Goal: Task Accomplishment & Management: Complete application form

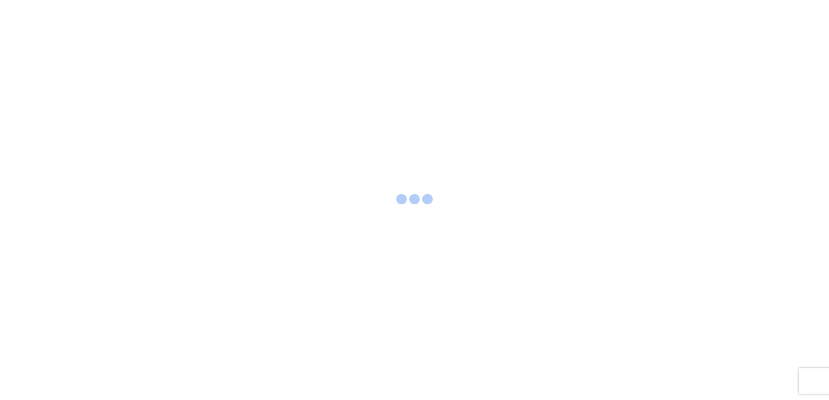
select select "FULL"
select select "LBS"
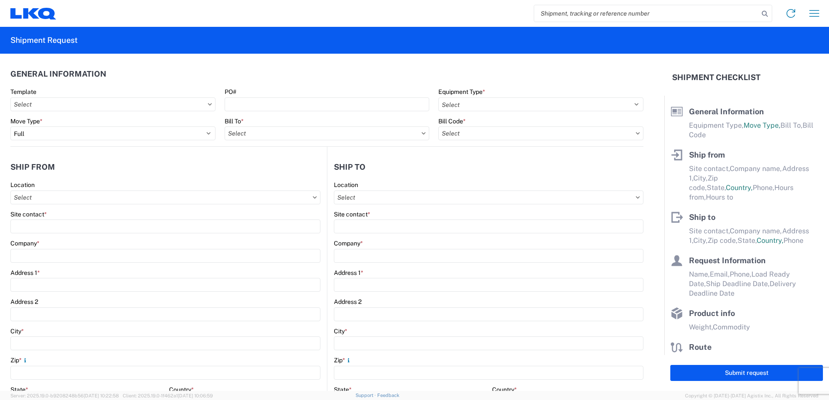
click at [579, 18] on input "search" at bounding box center [646, 13] width 225 height 16
type input "57084"
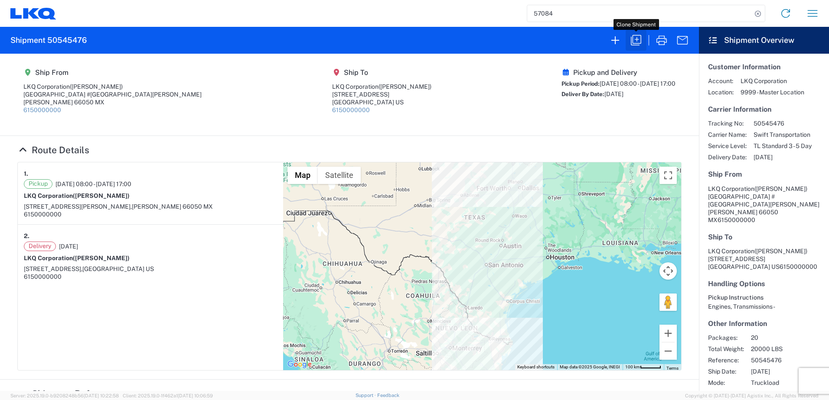
click at [636, 38] on icon "button" at bounding box center [636, 40] width 14 height 14
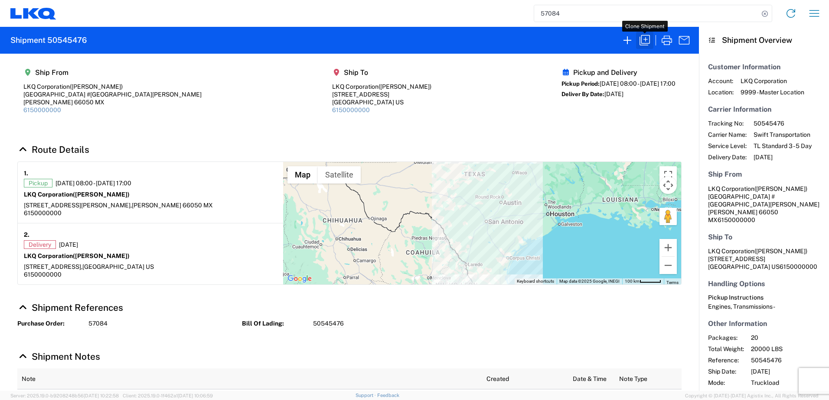
select select "FULL"
select select "US"
select select "LBS"
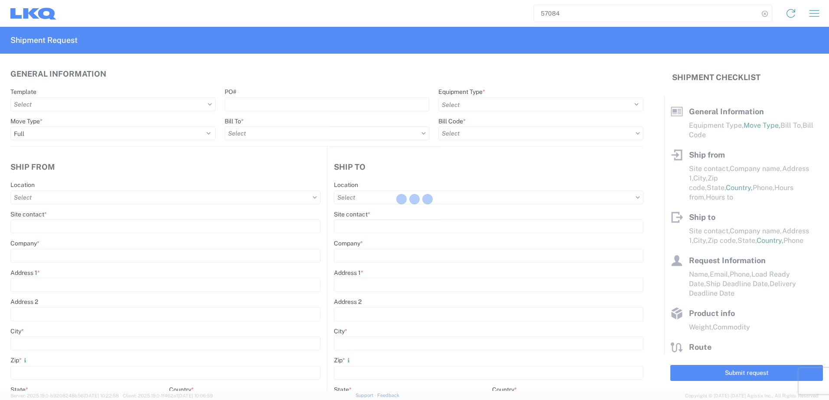
select select "STDV"
type input "[PERSON_NAME]"
type input "LKQ Corporation"
type input "[GEOGRAPHIC_DATA] #[GEOGRAPHIC_DATA][PERSON_NAME]"
type input "[PERSON_NAME]"
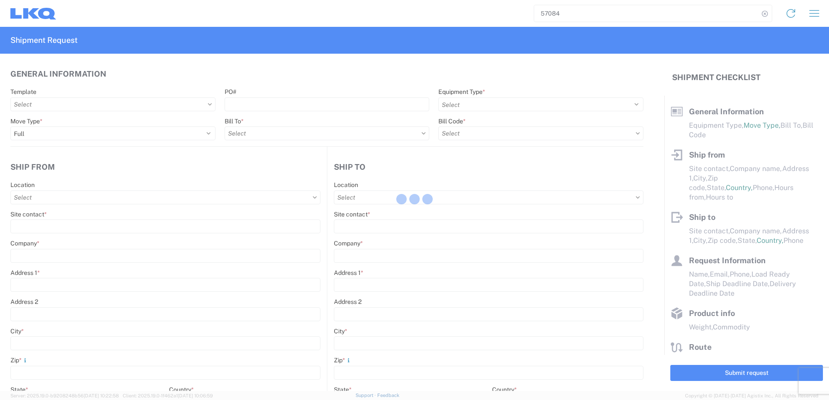
type input "66050"
type input "[PERSON_NAME]"
type input "LKQ Corporation"
type input "[STREET_ADDRESS]"
type input "[GEOGRAPHIC_DATA]"
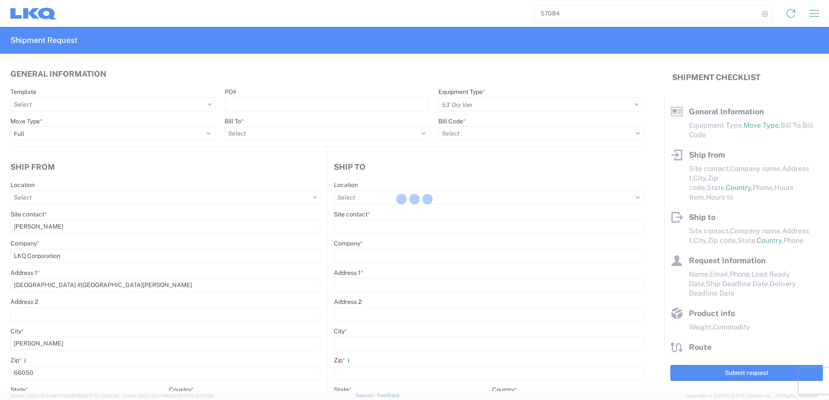
type input "75050"
type input "[PERSON_NAME]"
type input "[EMAIL_ADDRESS][DOMAIN_NAME]"
type input "82218326"
type input "[DATE]"
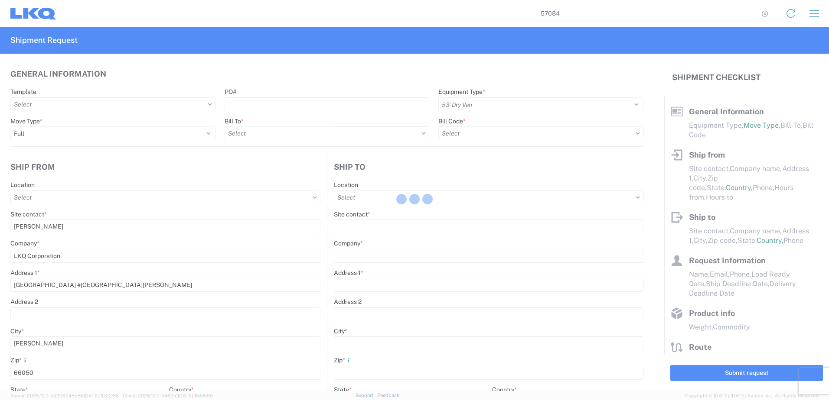
type input "[DATE]"
type textarea "SWIFT/TRANSMEX"
type input "20000"
type input "Engines, Transmissions"
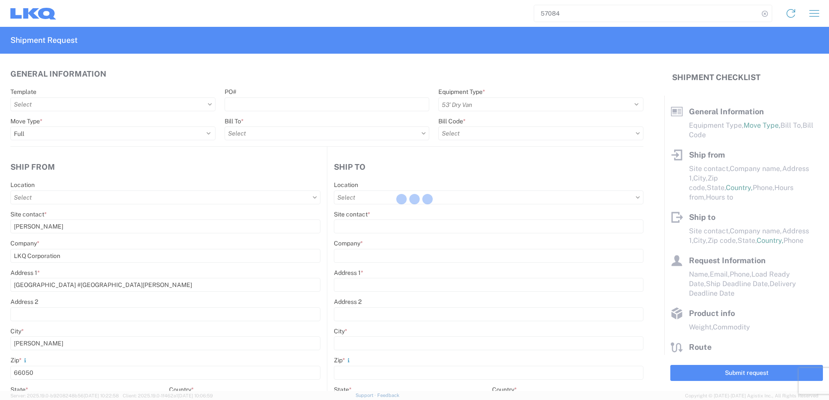
type input "20"
type input "1"
select select "MX"
select select "US"
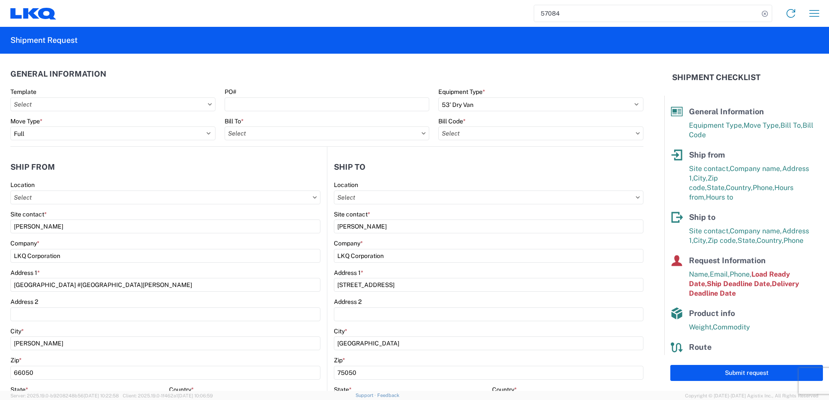
type input "1882 - North American ATK Corporation"
type input "1883 - Vege de Mexico S.A. de C.V"
type input "1882-3300-50180-0000 - 1882 Freight In - Parts, 1882-3300-50180-0000 - 1882 Fre…"
type input "1882 - North American ATK Corporation"
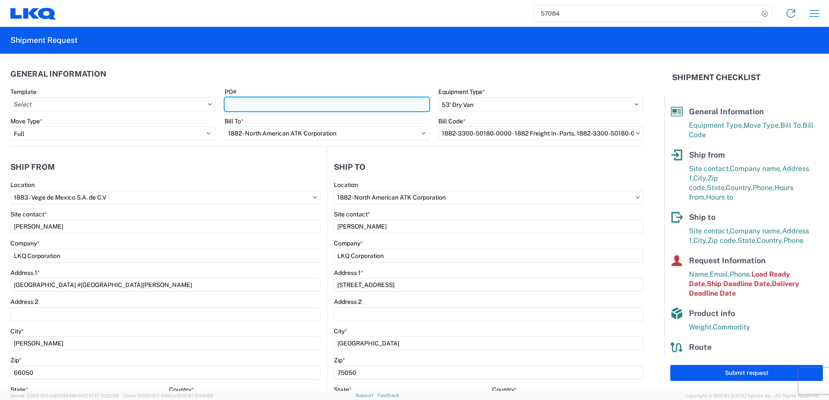
click at [336, 103] on input "PO#" at bounding box center [327, 105] width 205 height 14
paste input "59684"
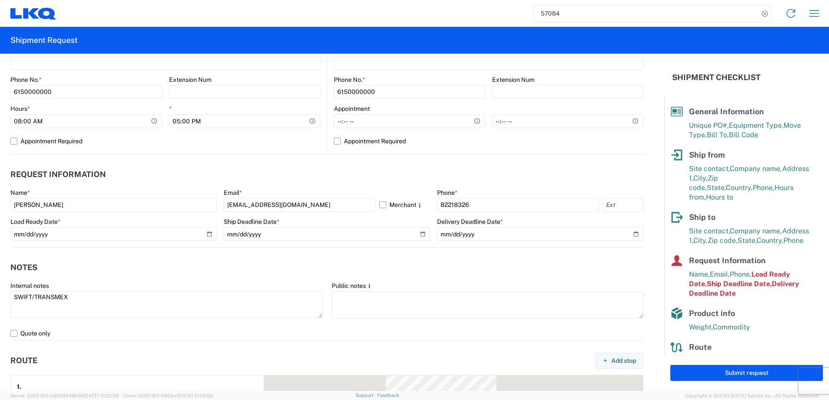
scroll to position [390, 0]
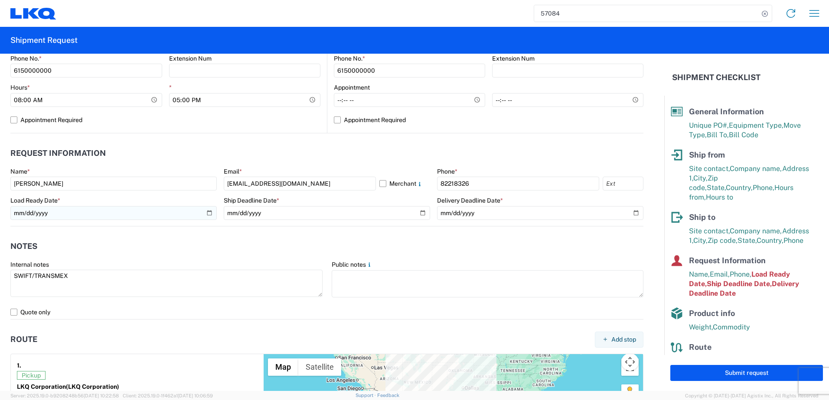
type input "59684"
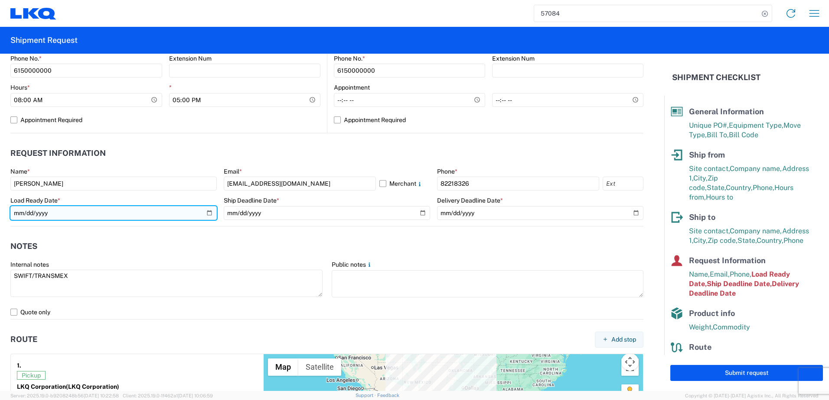
click at [205, 215] on input "[DATE]" at bounding box center [113, 213] width 206 height 14
type input "[DATE]"
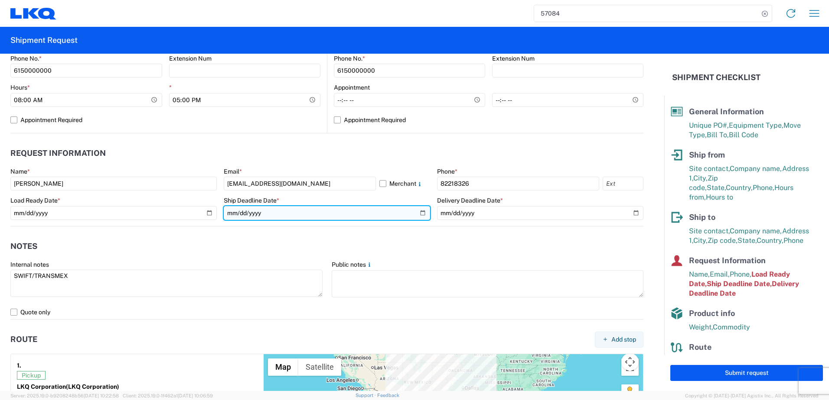
click at [417, 213] on input "[DATE]" at bounding box center [327, 213] width 206 height 14
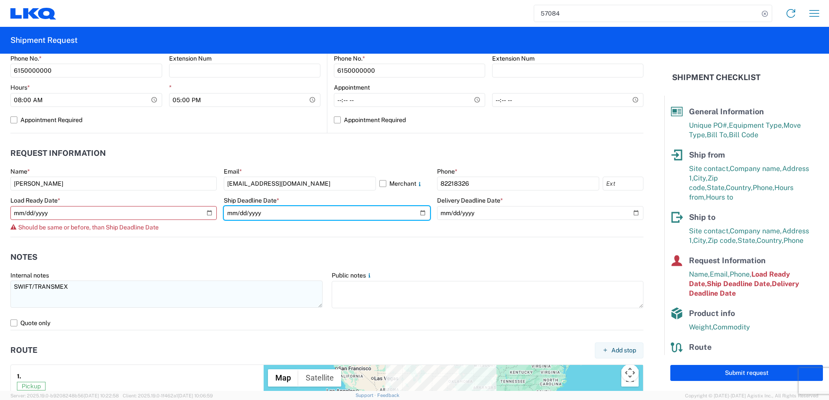
type input "[DATE]"
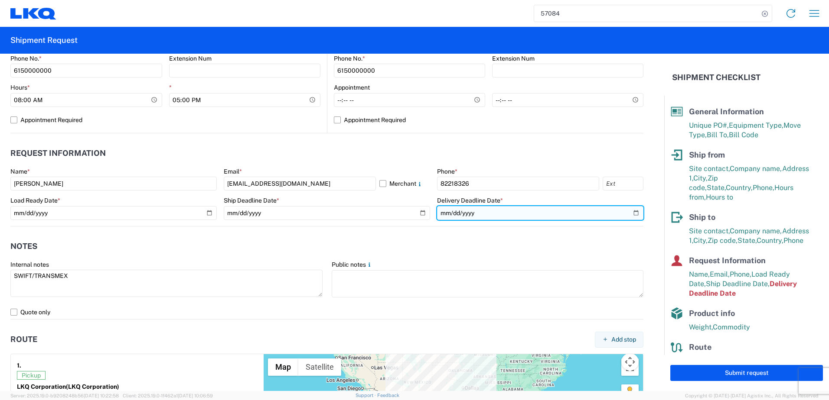
click at [627, 215] on input "[DATE]" at bounding box center [540, 213] width 206 height 14
type input "[DATE]"
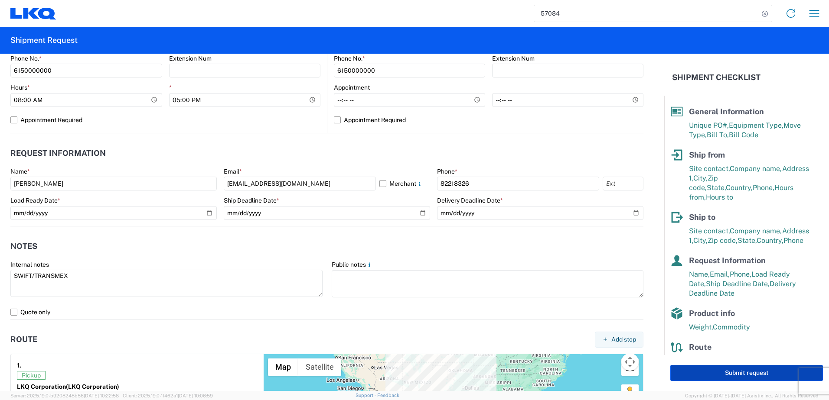
click at [698, 374] on button "Submit request" at bounding box center [746, 373] width 153 height 16
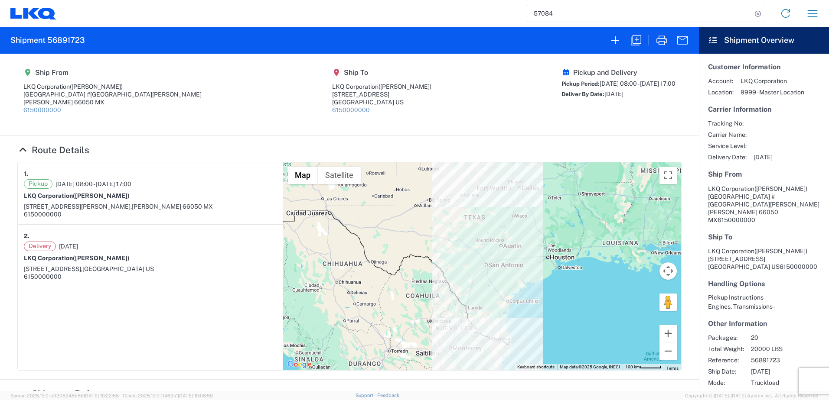
click at [83, 40] on h2 "Shipment 56891723" at bounding box center [47, 40] width 75 height 10
drag, startPoint x: 83, startPoint y: 40, endPoint x: 59, endPoint y: 37, distance: 24.5
click at [59, 37] on h2 "Shipment 56891723" at bounding box center [47, 40] width 75 height 10
click at [59, 39] on h2 "Shipment 56891723" at bounding box center [47, 40] width 75 height 10
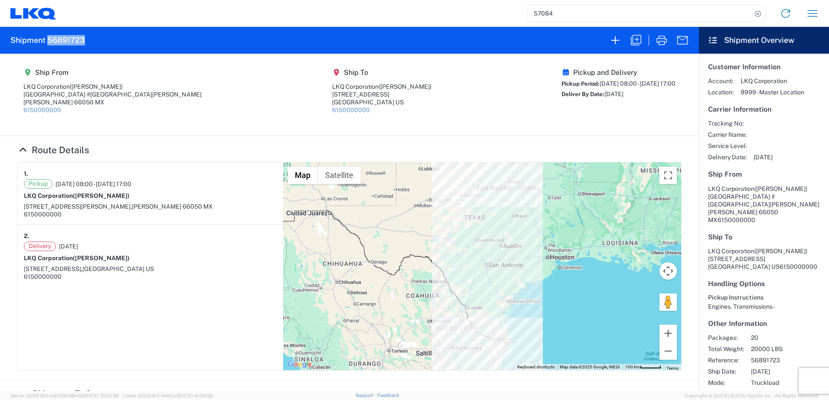
click at [59, 39] on h2 "Shipment 56891723" at bounding box center [47, 40] width 75 height 10
copy h2 "56891723"
